Goal: Transaction & Acquisition: Purchase product/service

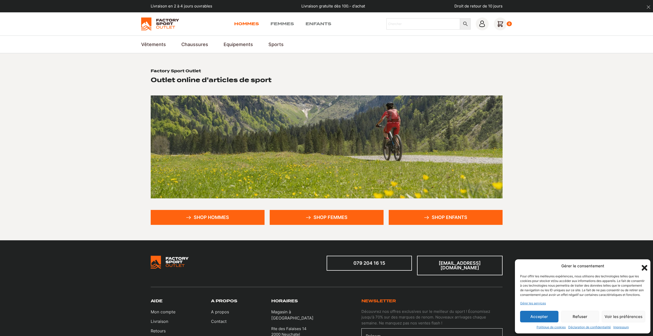
click at [240, 25] on link "Hommes" at bounding box center [246, 24] width 25 height 6
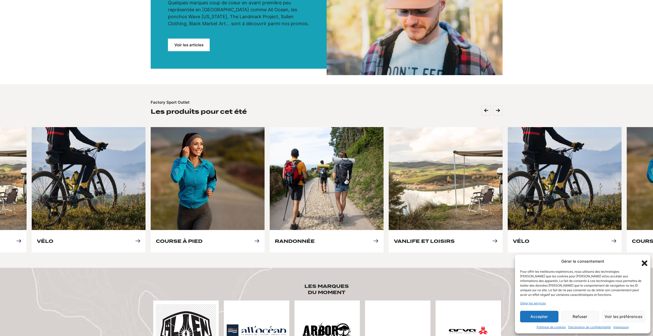
scroll to position [180, 0]
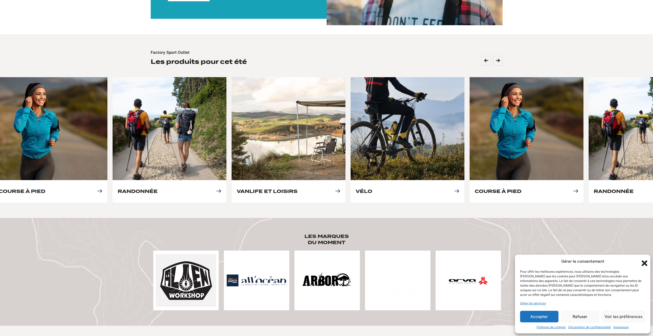
drag, startPoint x: 591, startPoint y: 139, endPoint x: 409, endPoint y: 143, distance: 181.6
click at [372, 189] on link "Vélo" at bounding box center [364, 191] width 16 height 5
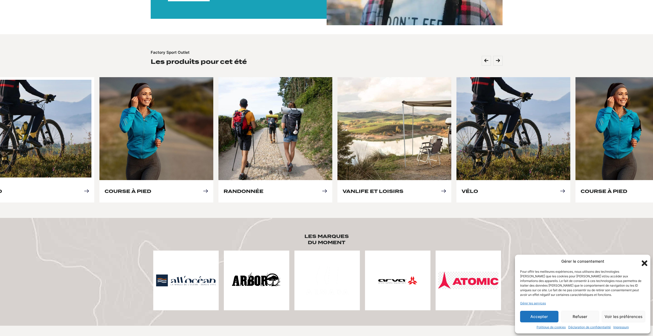
drag, startPoint x: 511, startPoint y: 133, endPoint x: 341, endPoint y: 137, distance: 170.6
click at [462, 189] on link "Vélo" at bounding box center [470, 191] width 16 height 5
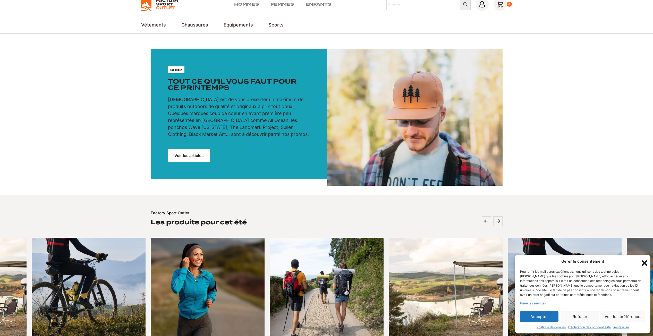
scroll to position [0, 0]
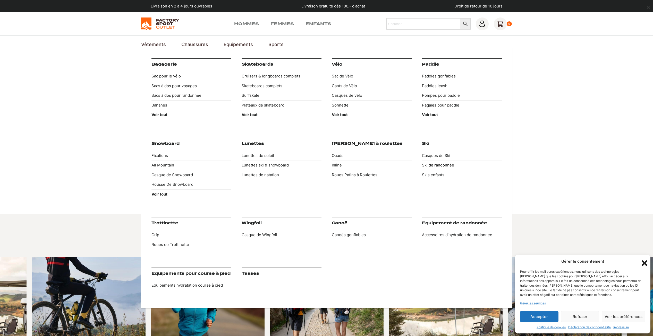
click at [429, 166] on link "Ski de randonnée" at bounding box center [462, 166] width 80 height 10
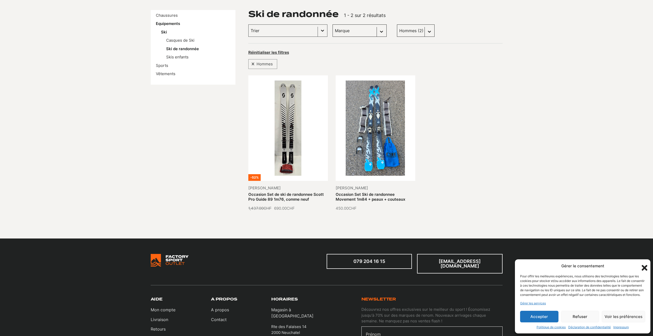
scroll to position [77, 0]
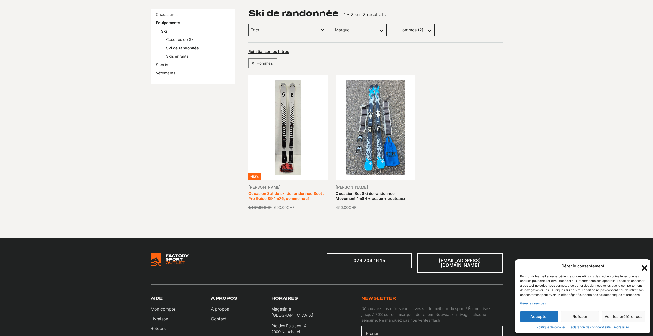
click at [288, 191] on link "Occasion Set de ski de randonnee Scott Pro Guide 89 1m76, comme neuf" at bounding box center [285, 196] width 75 height 10
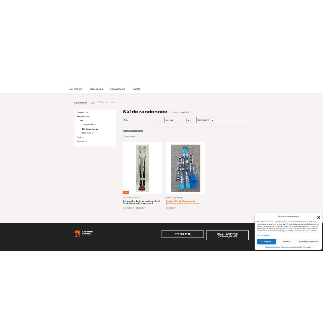
scroll to position [0, 0]
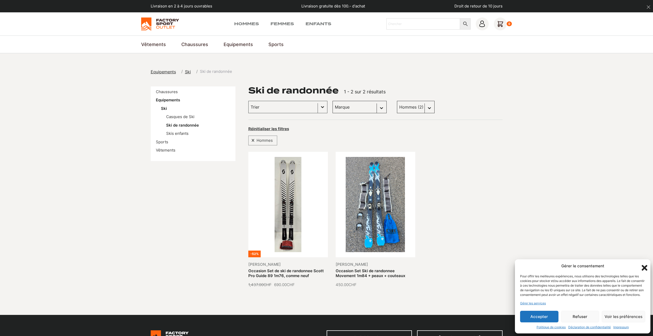
click at [545, 317] on button "Accepter" at bounding box center [539, 317] width 38 height 12
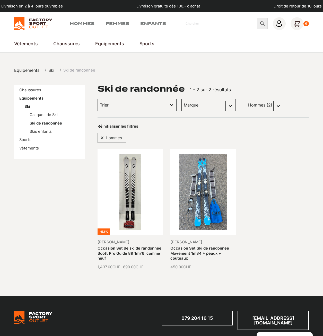
click at [250, 130] on div "Selection Hommes" at bounding box center [203, 136] width 211 height 13
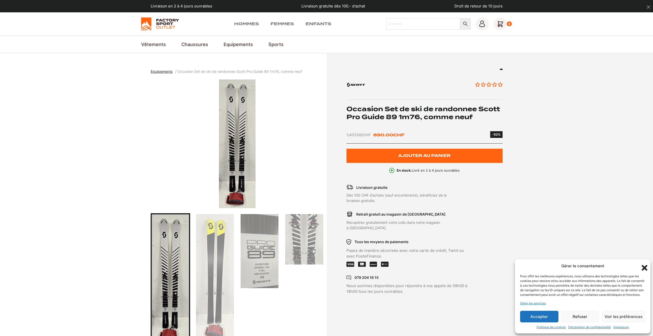
scroll to position [26, 0]
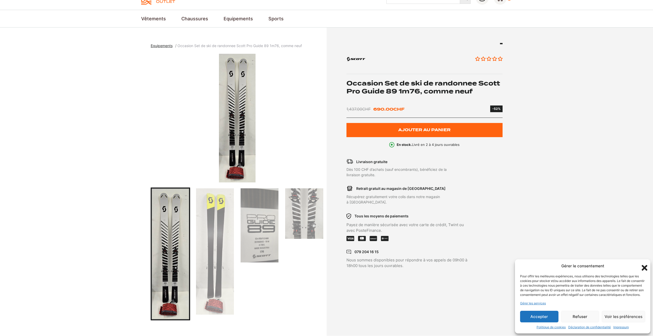
click at [550, 321] on button "Accepter" at bounding box center [539, 317] width 38 height 12
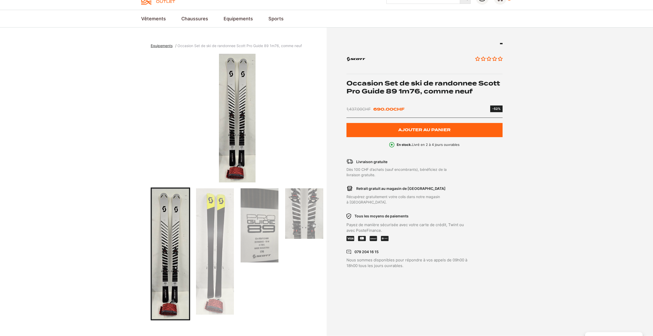
click at [218, 262] on img "Go to slide 2" at bounding box center [215, 252] width 38 height 126
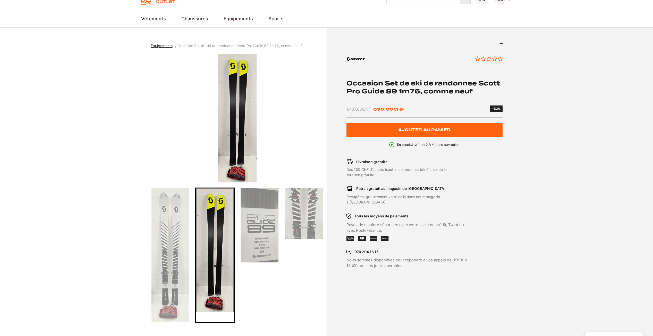
click at [270, 237] on img "Go to slide 3" at bounding box center [260, 226] width 38 height 74
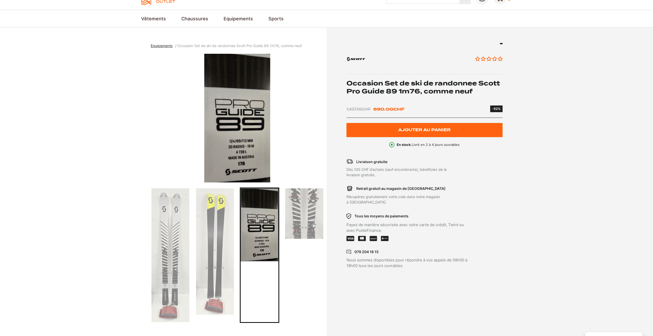
click at [299, 219] on img "Go to slide 4" at bounding box center [304, 214] width 38 height 50
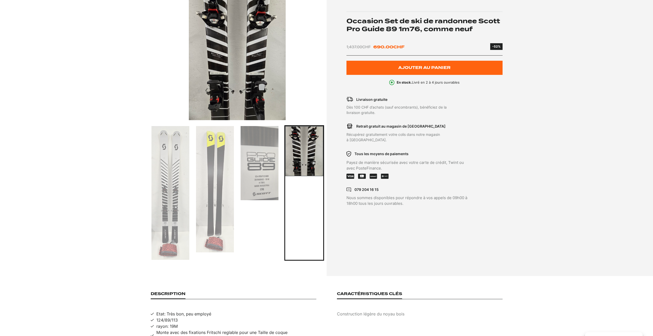
scroll to position [0, 0]
